Goal: Navigation & Orientation: Find specific page/section

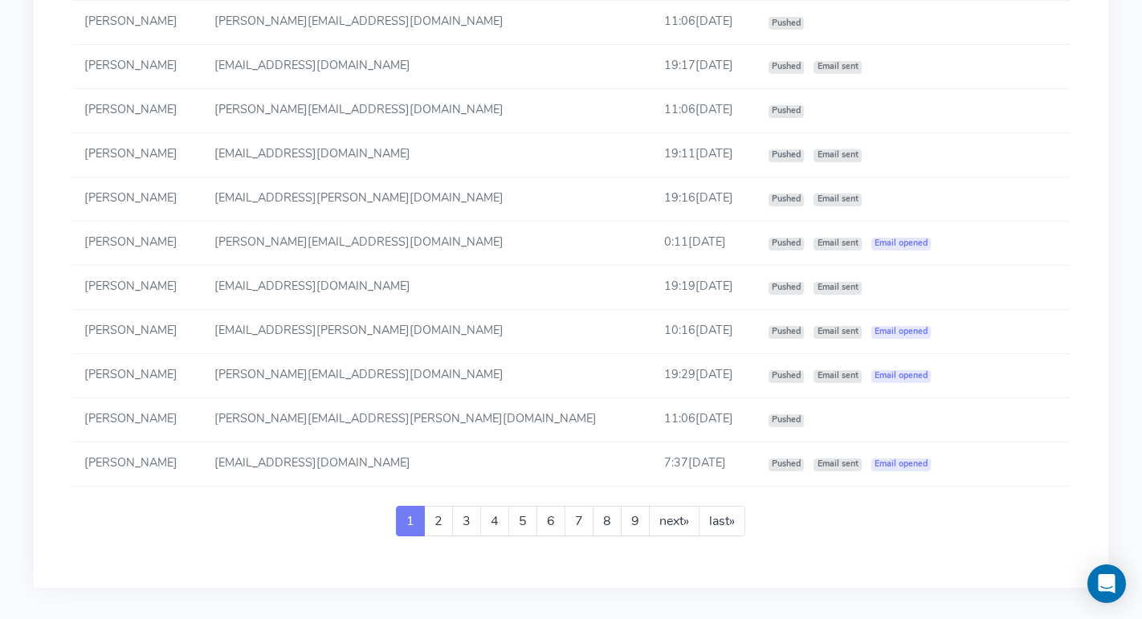
scroll to position [2887, 0]
